Goal: Navigation & Orientation: Find specific page/section

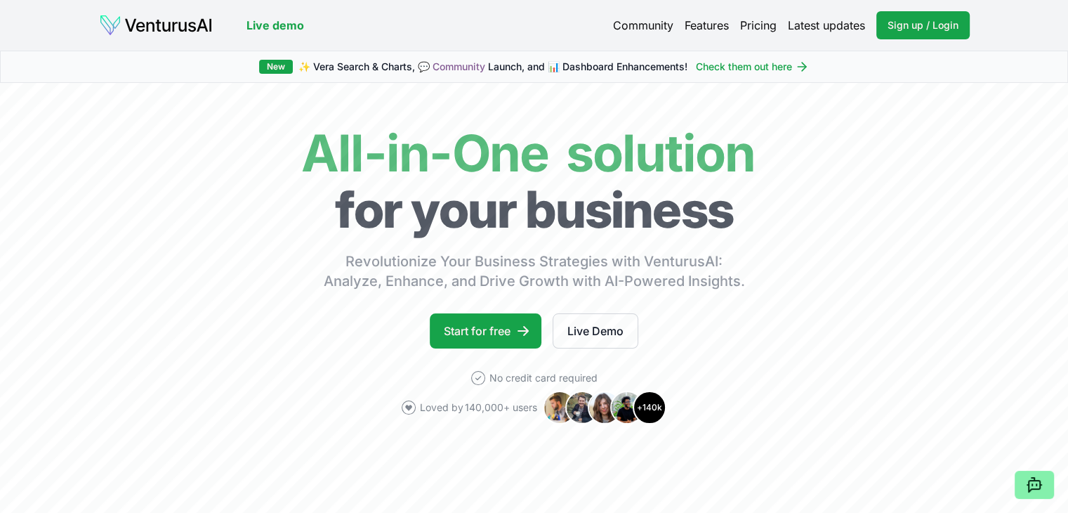
click at [699, 25] on link "Features" at bounding box center [707, 25] width 44 height 17
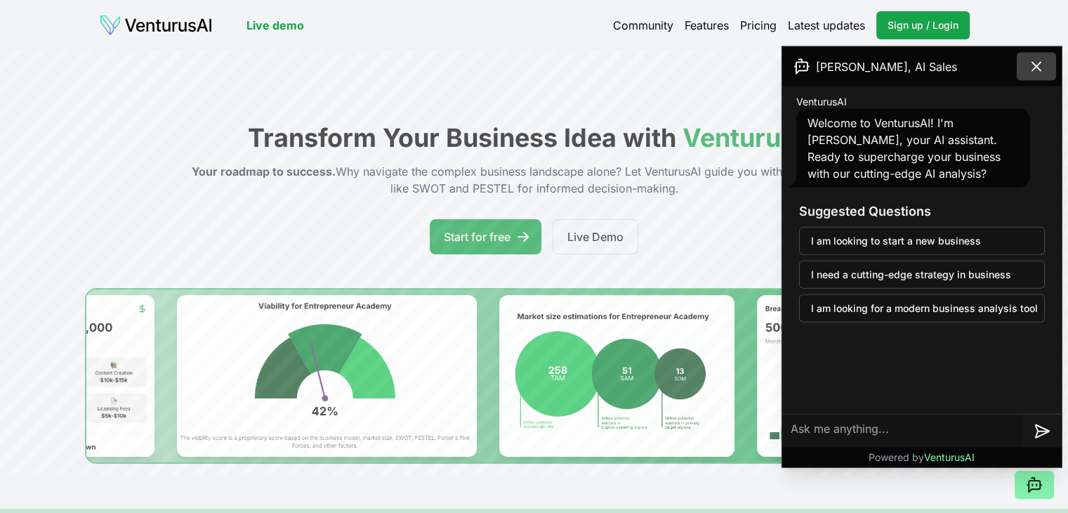
click at [1040, 63] on icon at bounding box center [1036, 66] width 17 height 17
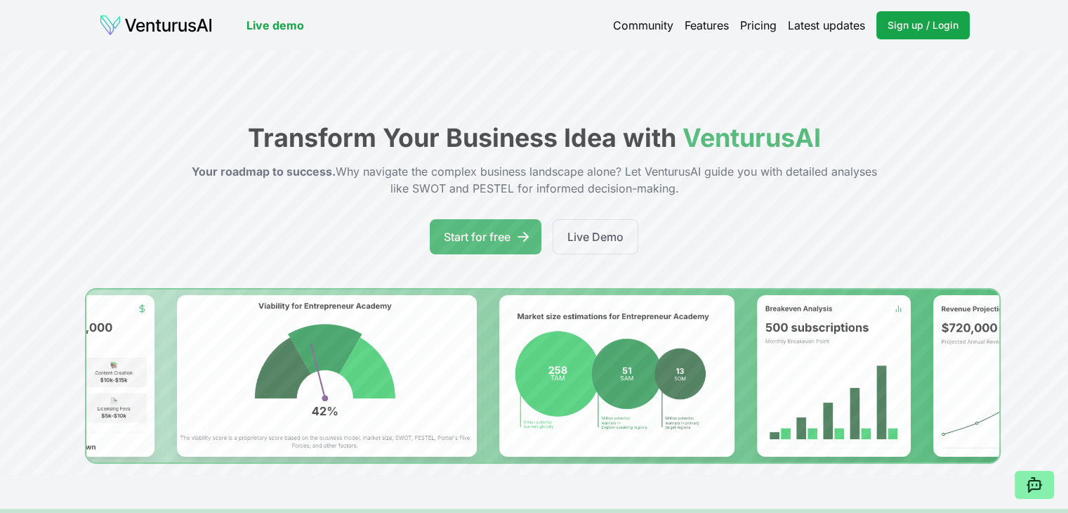
click at [848, 28] on link "Latest updates" at bounding box center [826, 25] width 77 height 17
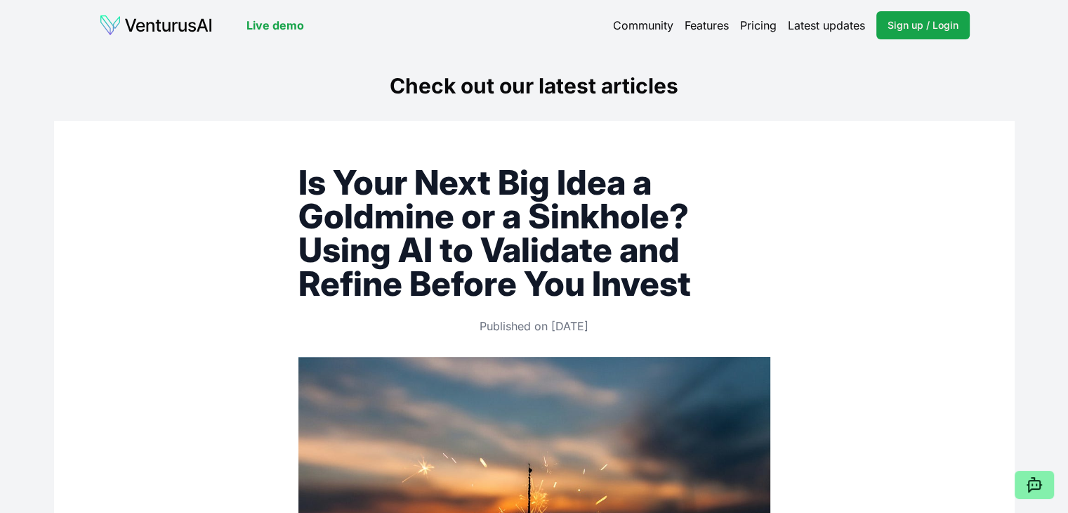
click at [270, 22] on link "Live demo" at bounding box center [276, 25] width 58 height 17
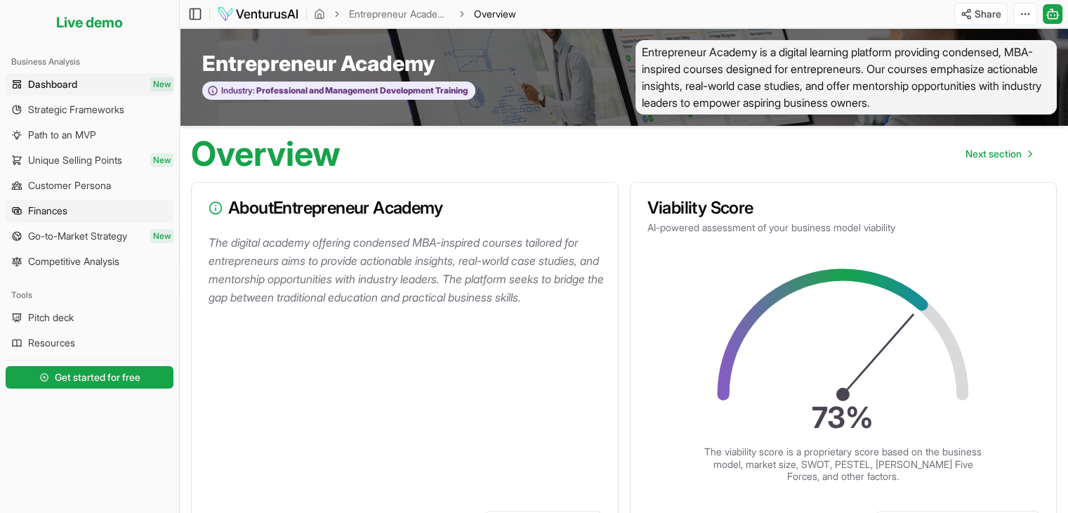
click at [76, 220] on link "Finances" at bounding box center [90, 210] width 168 height 22
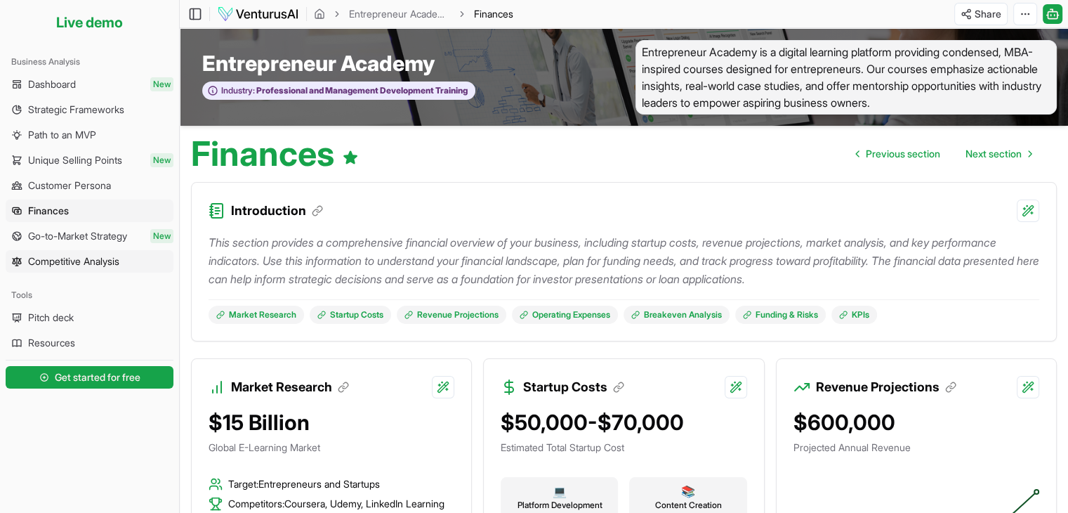
click at [111, 262] on span "Competitive Analysis" at bounding box center [73, 261] width 91 height 14
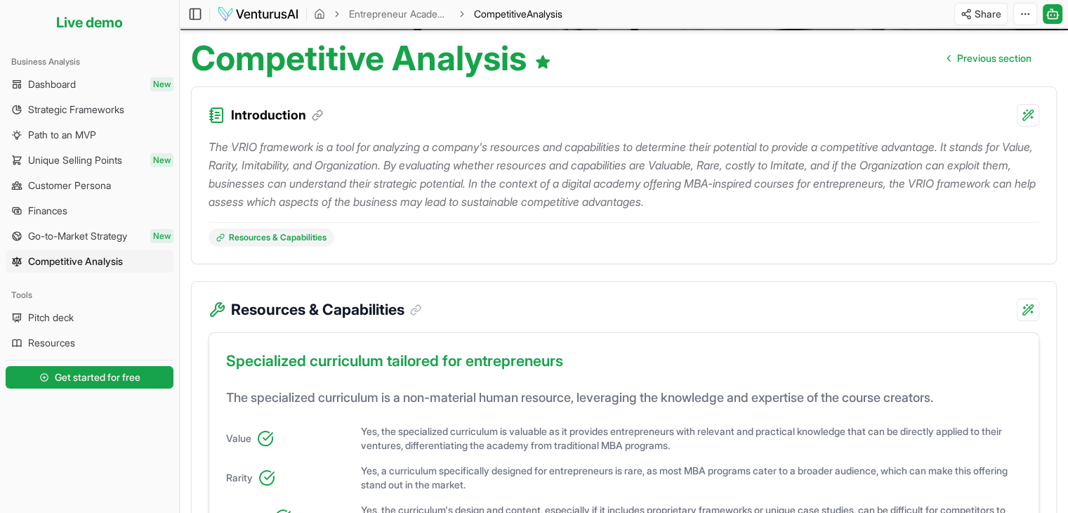
scroll to position [22, 0]
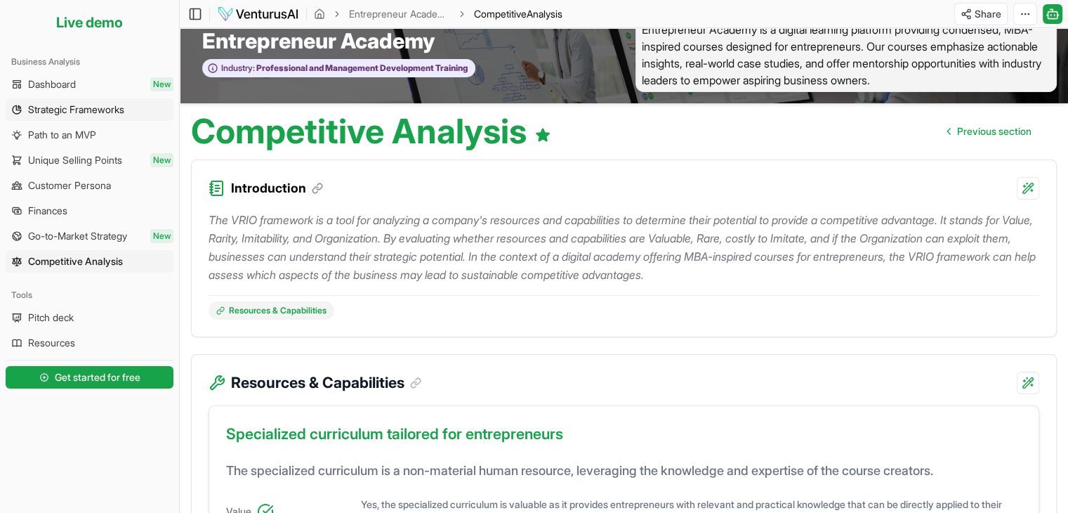
click at [96, 109] on span "Strategic Frameworks" at bounding box center [76, 110] width 96 height 14
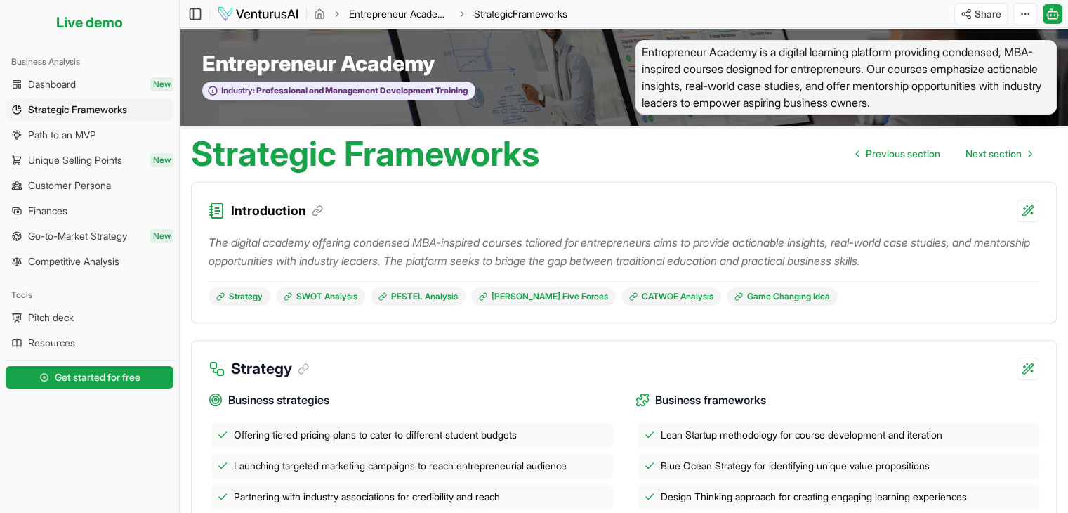
click at [425, 11] on link "Entrepreneur Academy" at bounding box center [399, 14] width 101 height 14
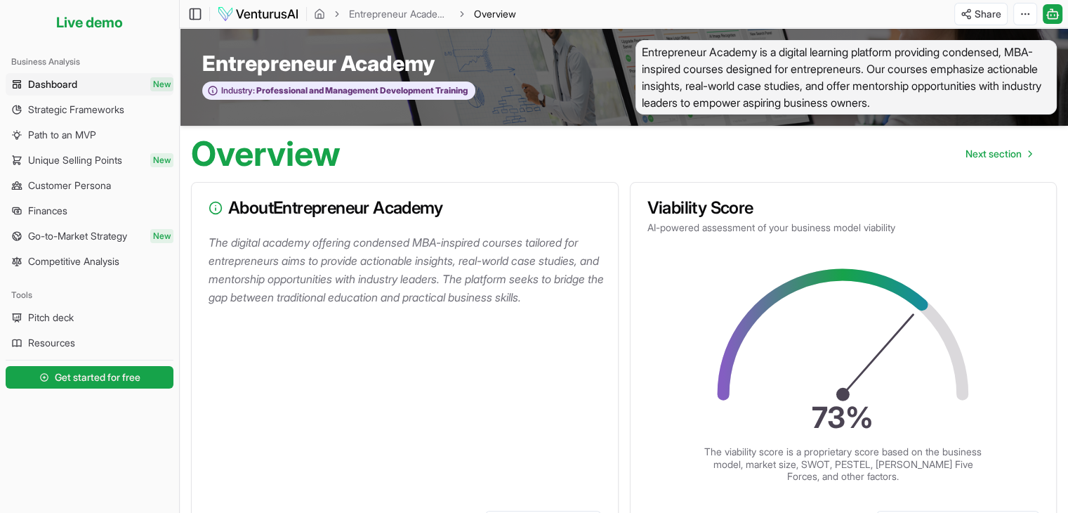
click at [334, 14] on icon "breadcrumb" at bounding box center [337, 14] width 10 height 10
click at [320, 14] on icon "breadcrumb" at bounding box center [319, 16] width 3 height 4
